Goal: Transaction & Acquisition: Obtain resource

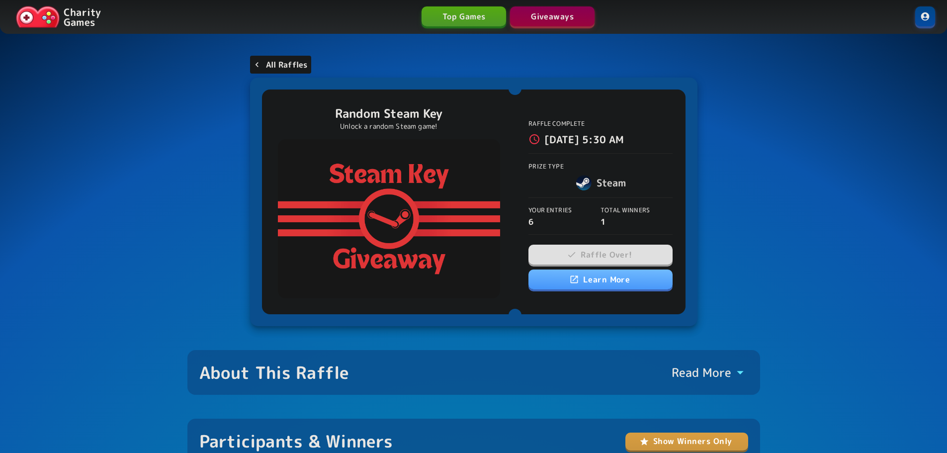
click at [277, 68] on p "All Raffles" at bounding box center [287, 65] width 42 height 12
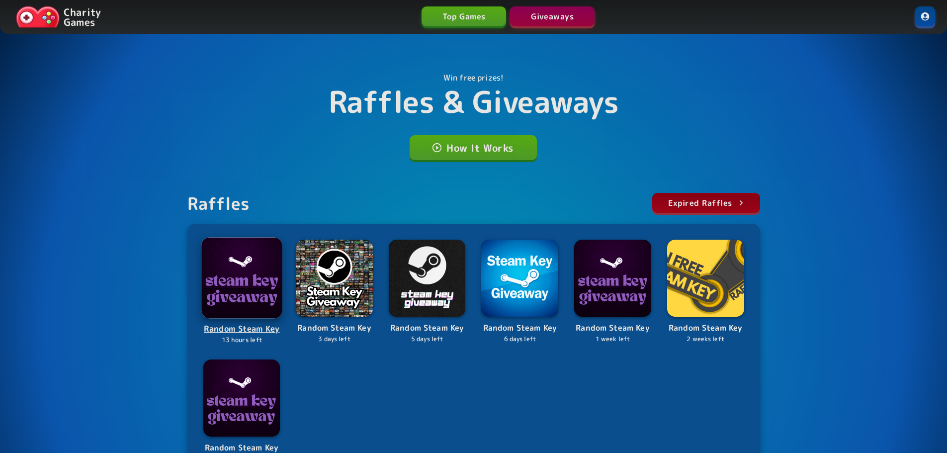
click at [242, 264] on div "Raffles Expired Raffles Random Steam Key 13 hours left Random Steam Key 3 days …" at bounding box center [473, 336] width 573 height 287
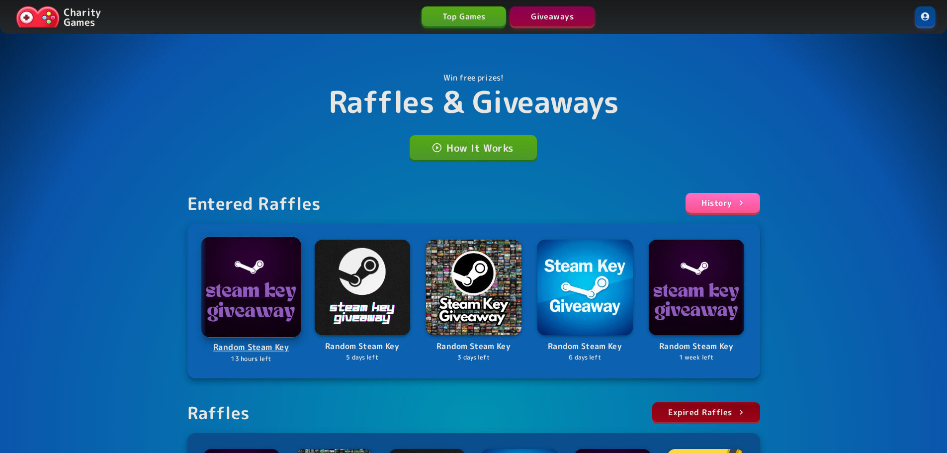
click at [241, 256] on img at bounding box center [251, 287] width 100 height 100
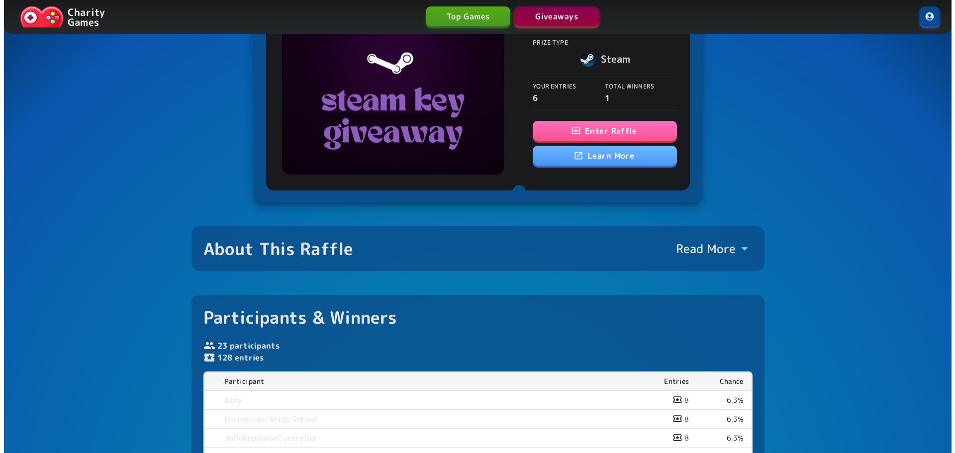
scroll to position [99, 0]
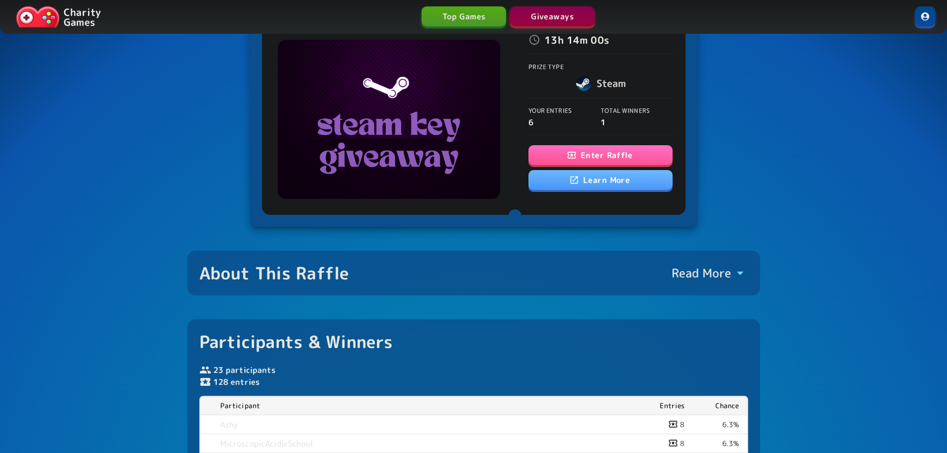
click at [634, 151] on button "Enter Raffle" at bounding box center [601, 155] width 144 height 20
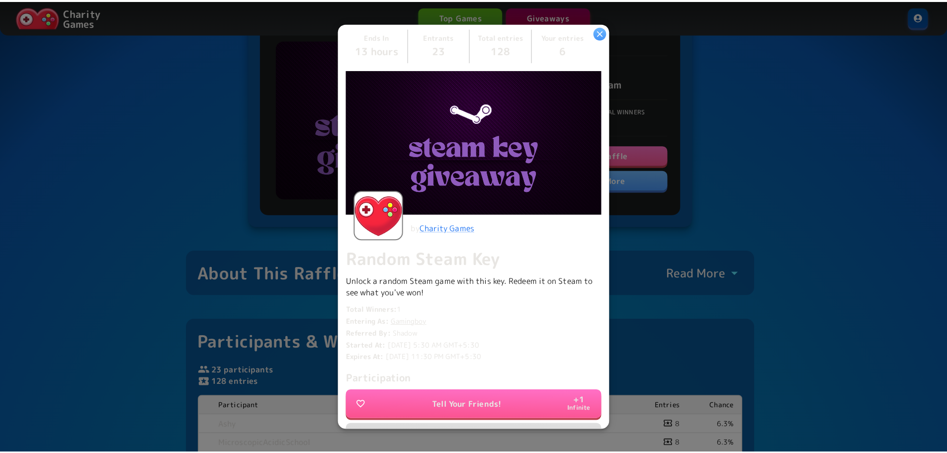
scroll to position [0, 0]
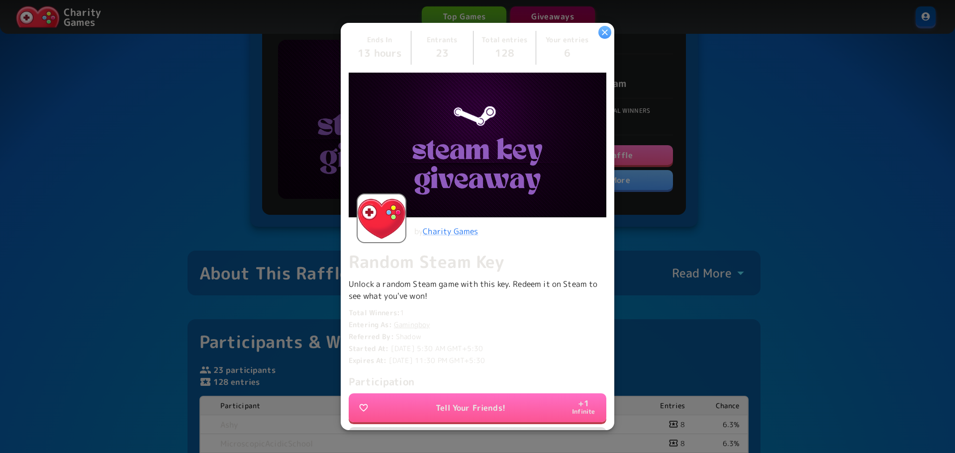
click at [873, 193] on div at bounding box center [477, 226] width 955 height 453
